Goal: Find specific page/section: Find specific page/section

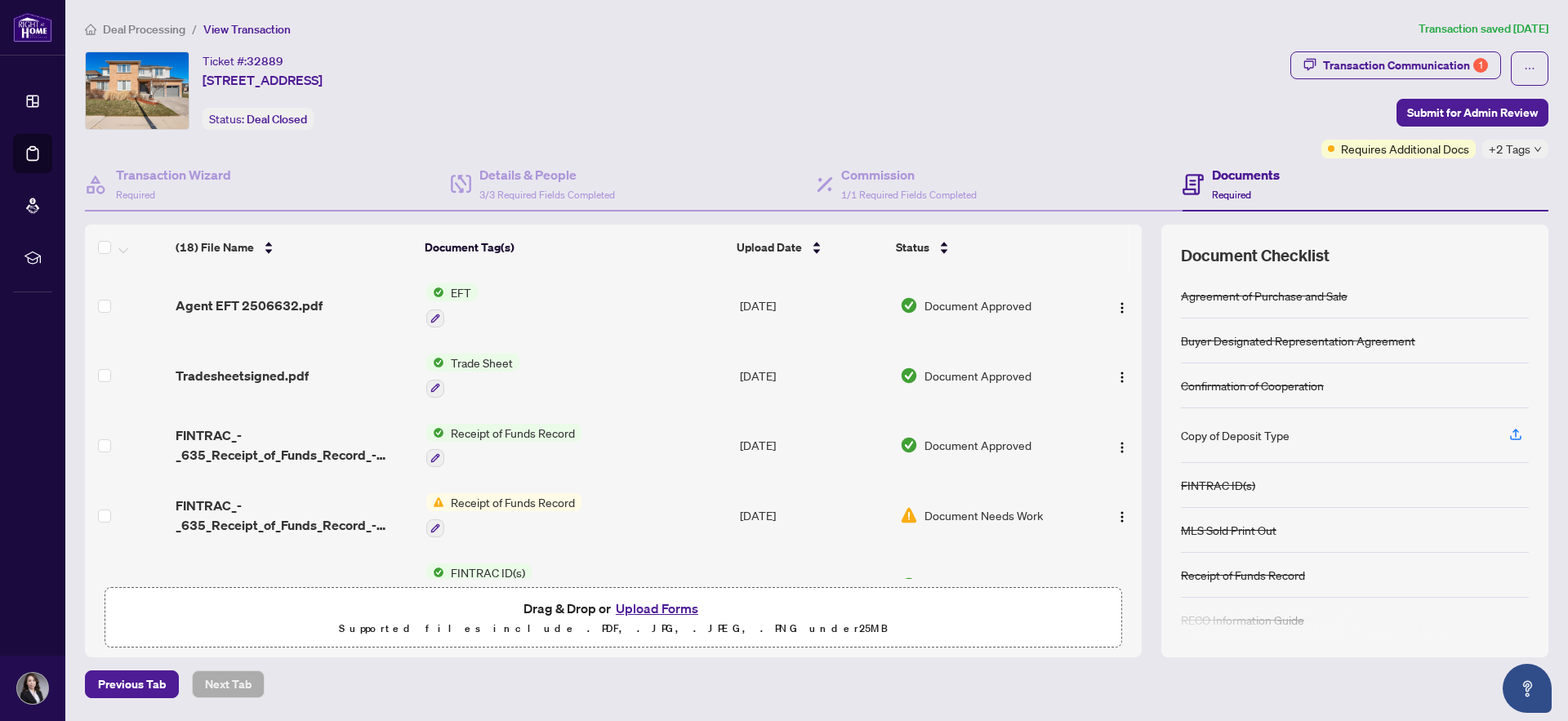
click at [137, 30] on span "Deal Processing" at bounding box center [144, 29] width 82 height 15
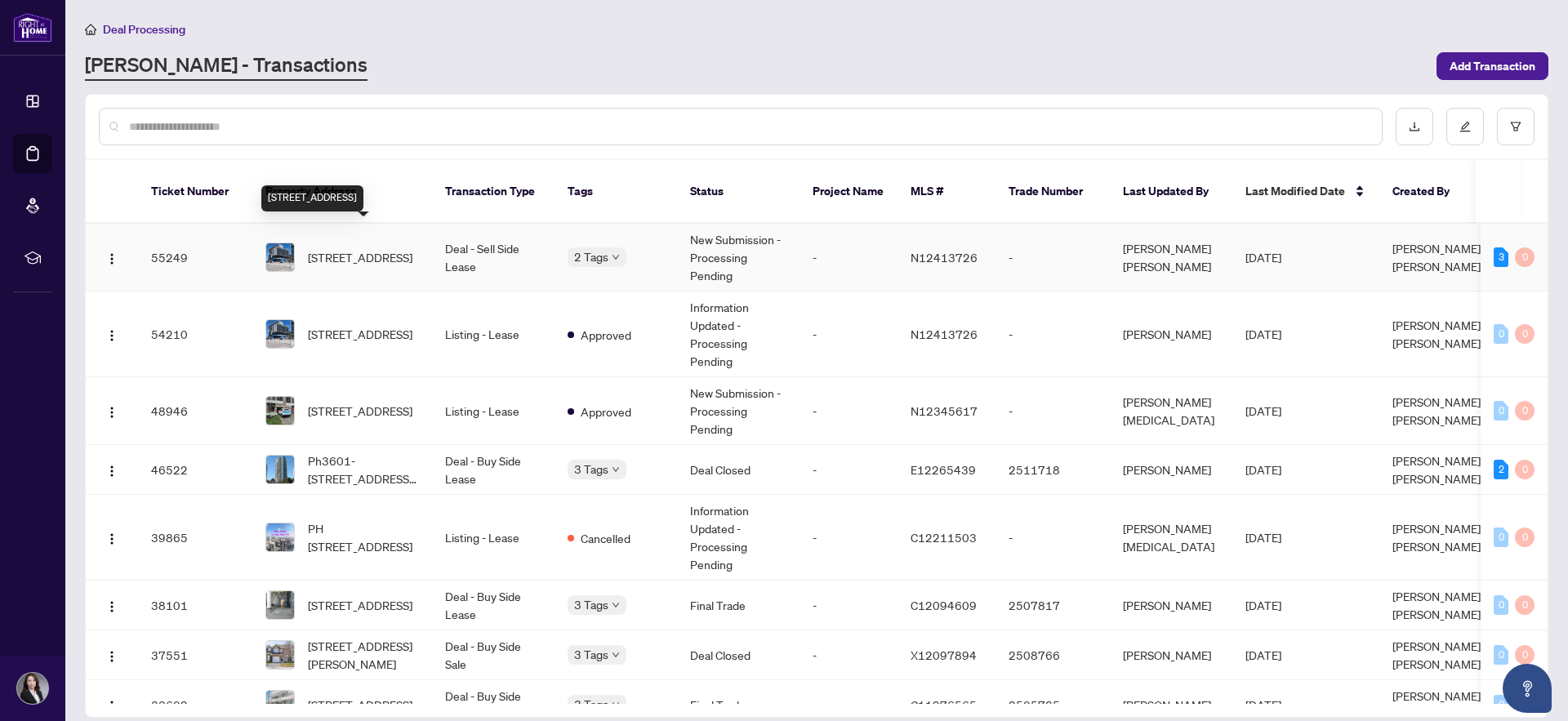
click at [341, 248] on span "[STREET_ADDRESS]" at bounding box center [360, 257] width 105 height 18
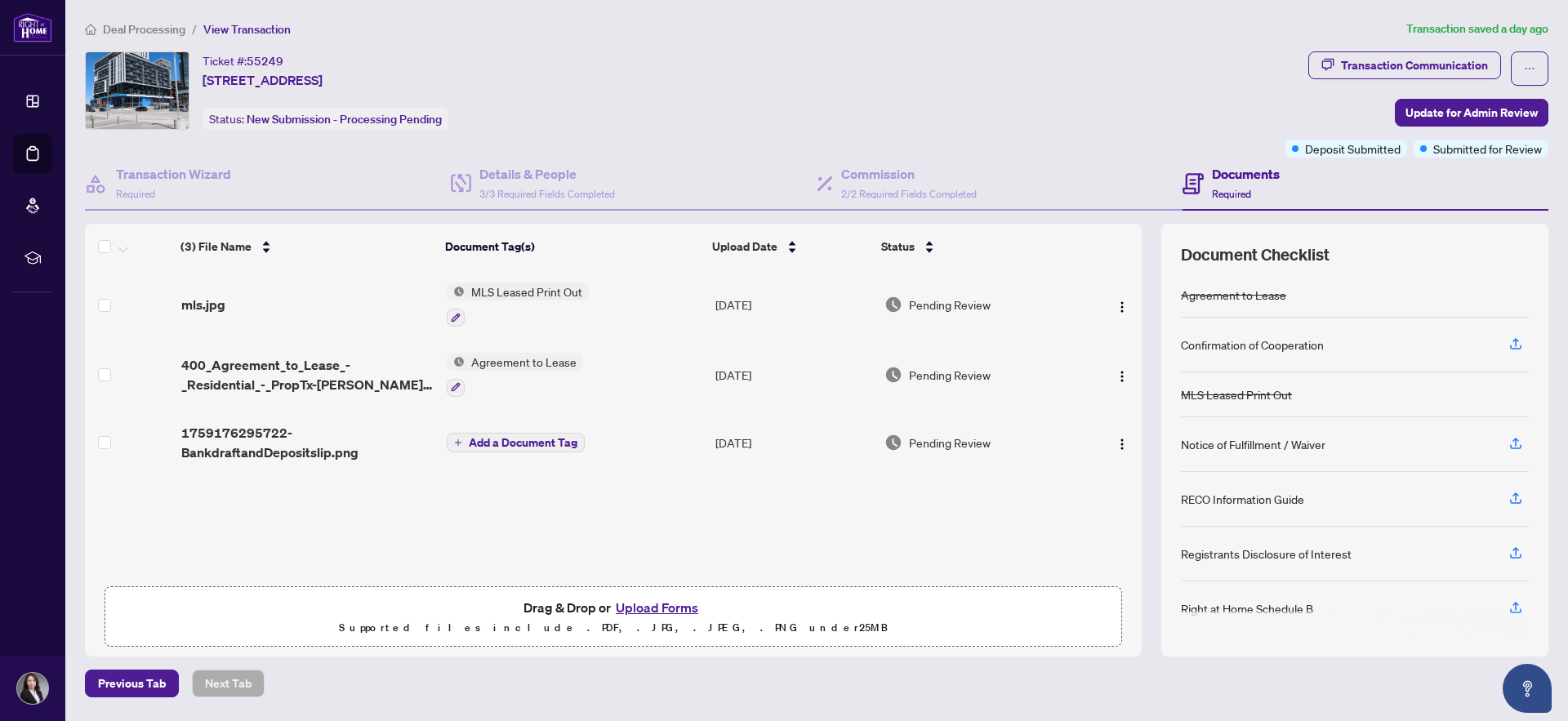
scroll to position [5, 0]
click at [157, 28] on span "Deal Processing" at bounding box center [144, 29] width 82 height 15
